Goal: Information Seeking & Learning: Learn about a topic

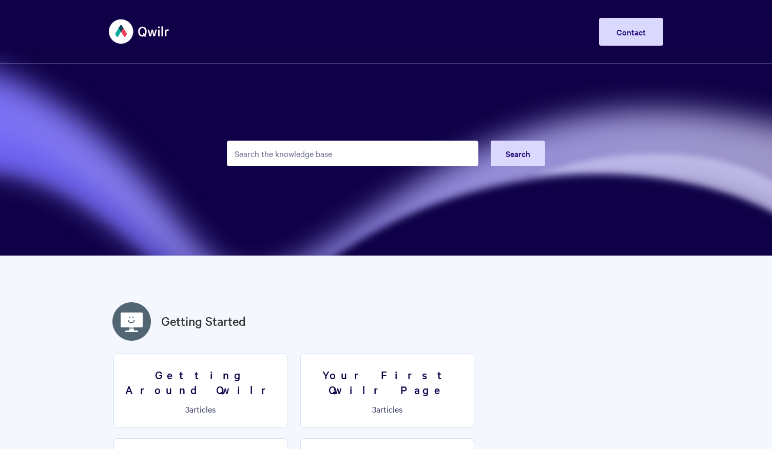
click at [297, 150] on input "Search the knowledge base" at bounding box center [352, 154] width 251 height 26
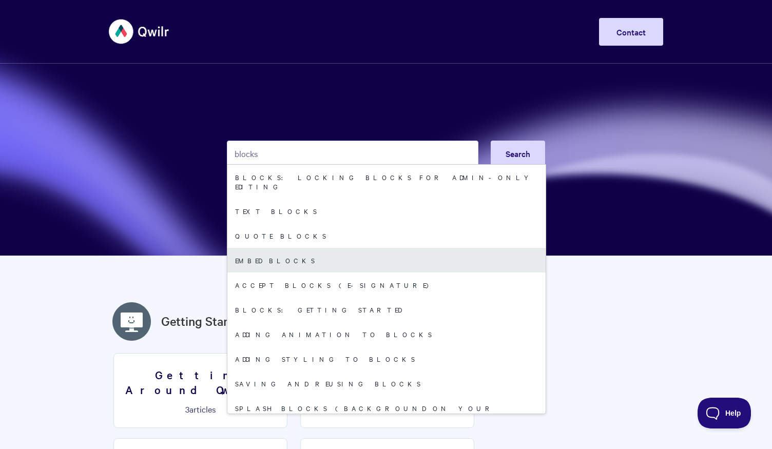
click at [290, 251] on link "Embed Blocks" at bounding box center [386, 260] width 318 height 25
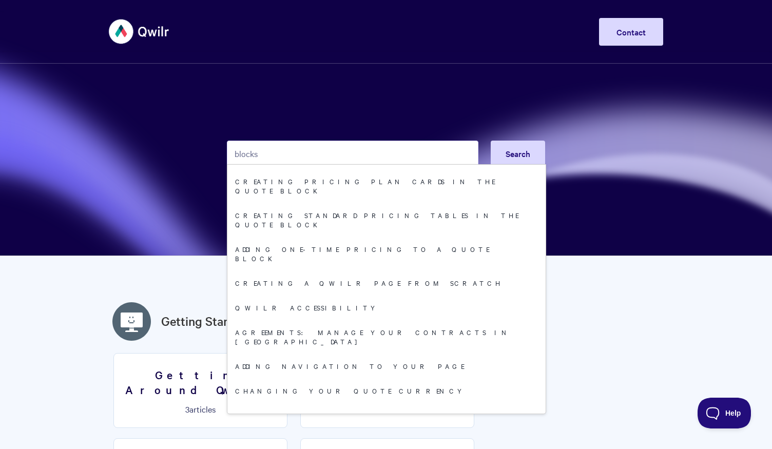
scroll to position [404, 0]
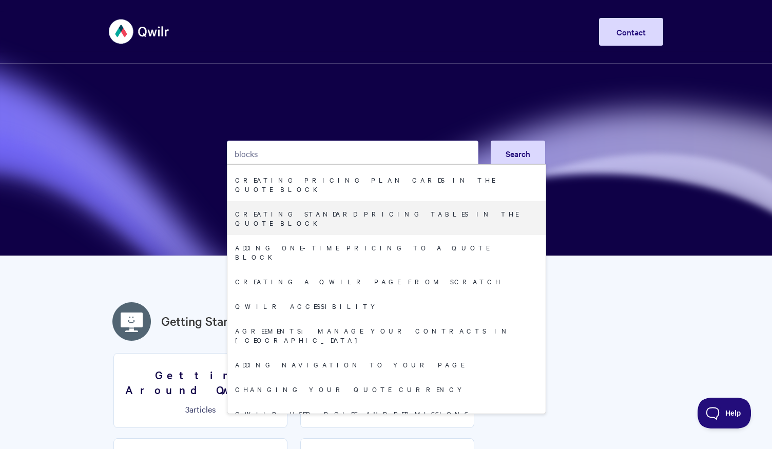
click at [264, 153] on input "blocks" at bounding box center [352, 154] width 251 height 26
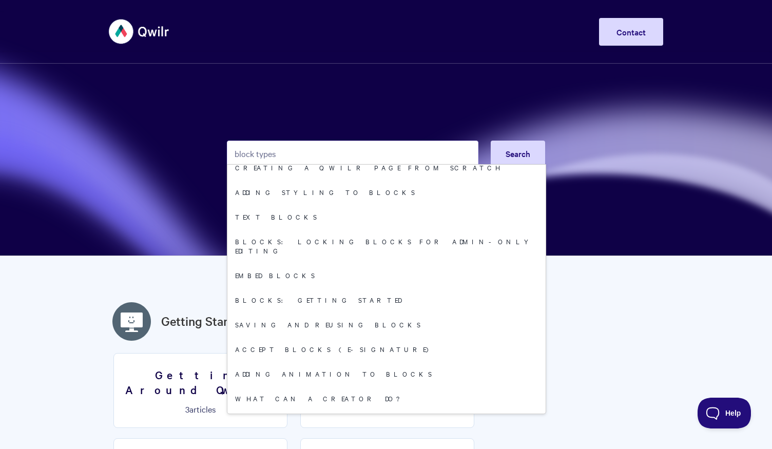
type input "block types"
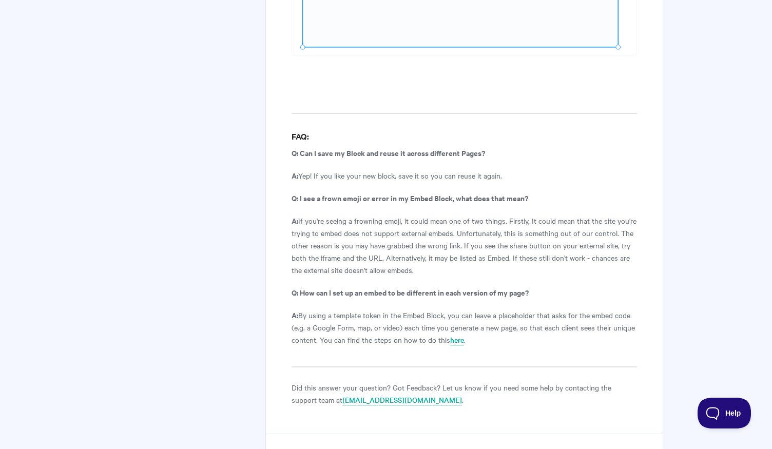
scroll to position [2655, 0]
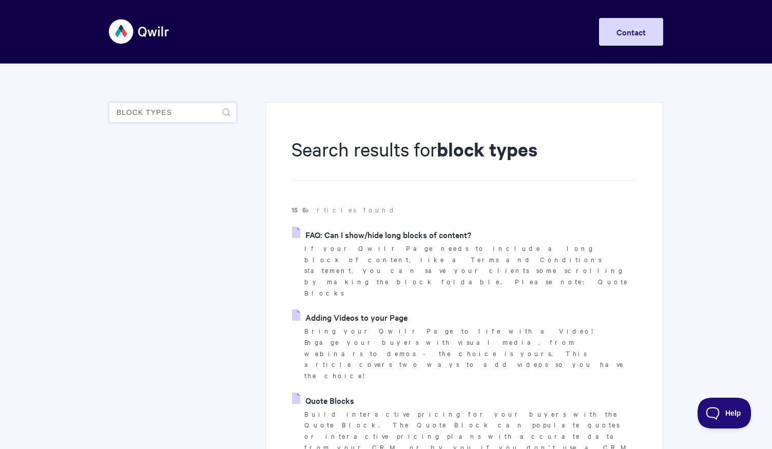
click at [176, 116] on input "block types" at bounding box center [173, 112] width 128 height 21
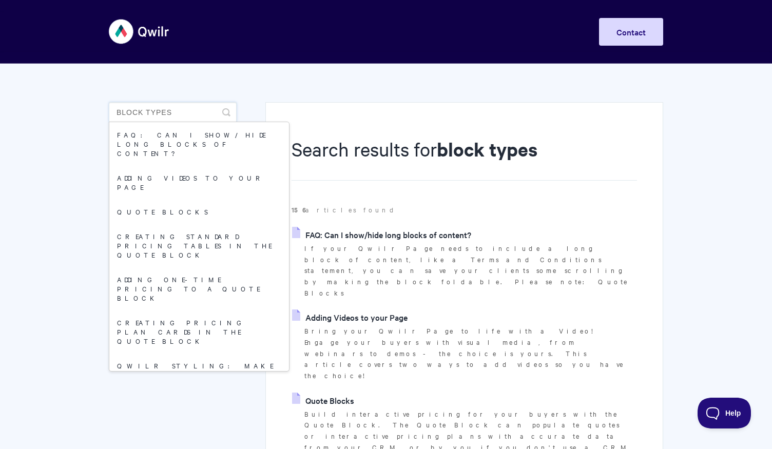
click at [165, 111] on input "block types" at bounding box center [173, 112] width 128 height 21
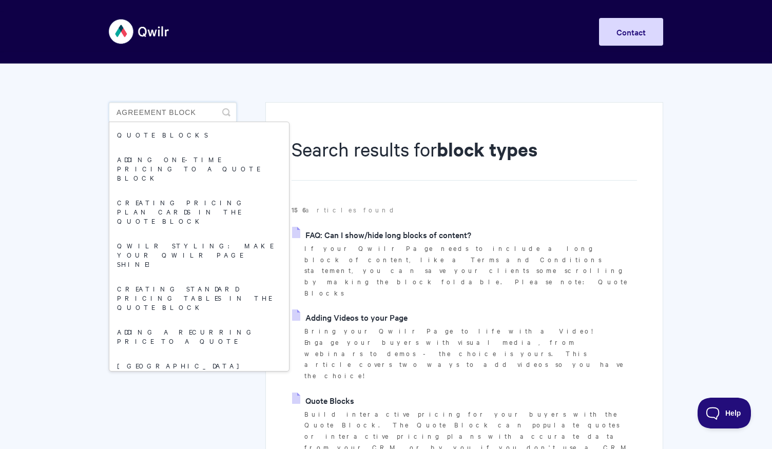
type input "agreement block"
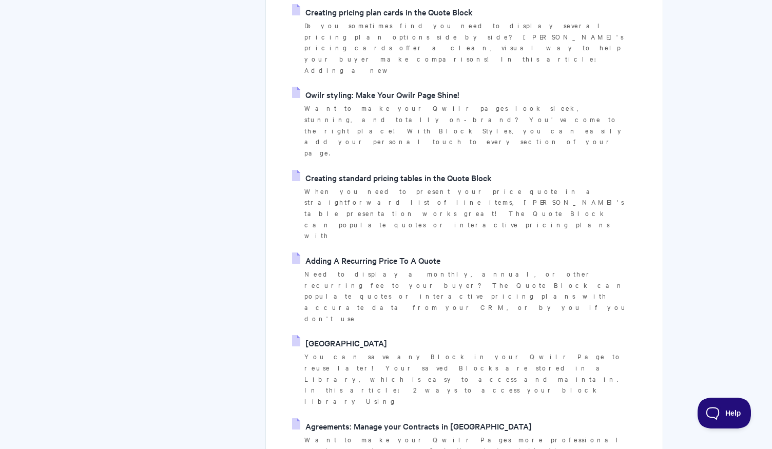
scroll to position [379, 0]
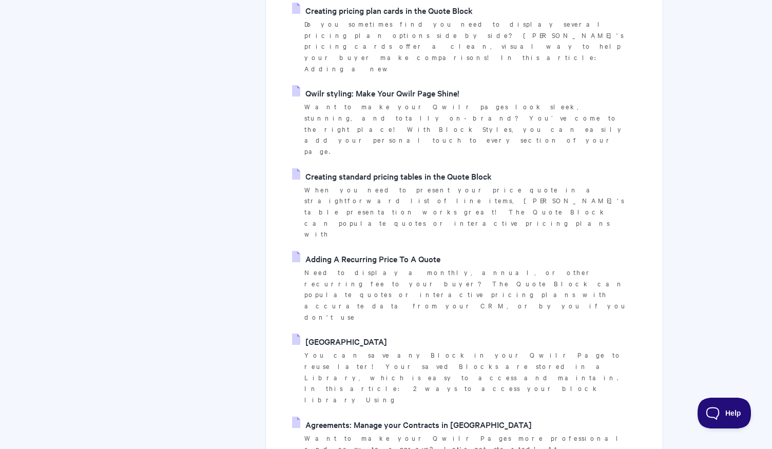
click at [369, 417] on link "Agreements: Manage your Contracts in [GEOGRAPHIC_DATA]" at bounding box center [412, 424] width 240 height 15
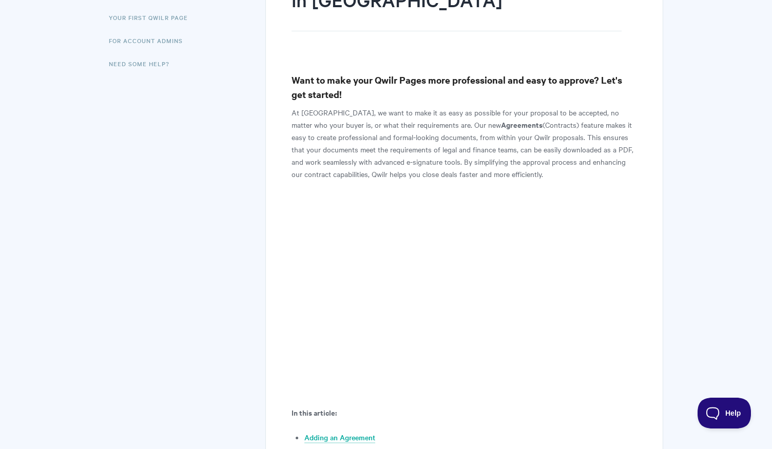
scroll to position [183, 0]
